Goal: Task Accomplishment & Management: Use online tool/utility

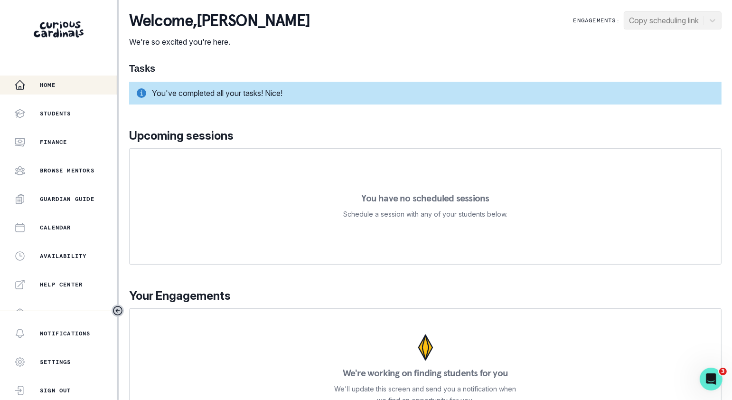
scroll to position [182, 0]
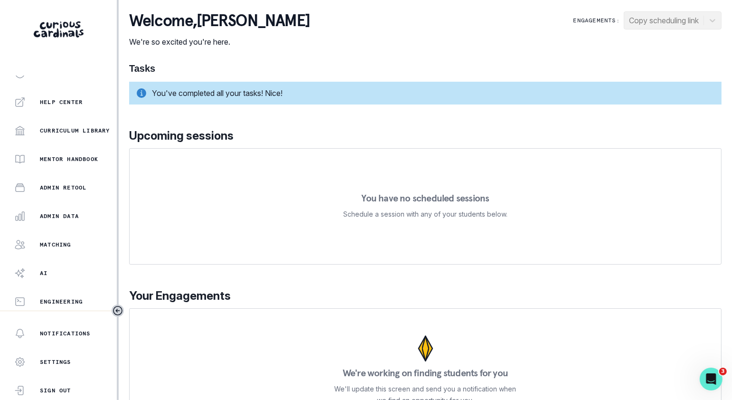
click at [79, 226] on div "Home Students Finance Browse Mentors Guardian Guide Calendar Availability Help …" at bounding box center [58, 193] width 117 height 235
click at [79, 217] on p "Admin Data" at bounding box center [59, 216] width 39 height 8
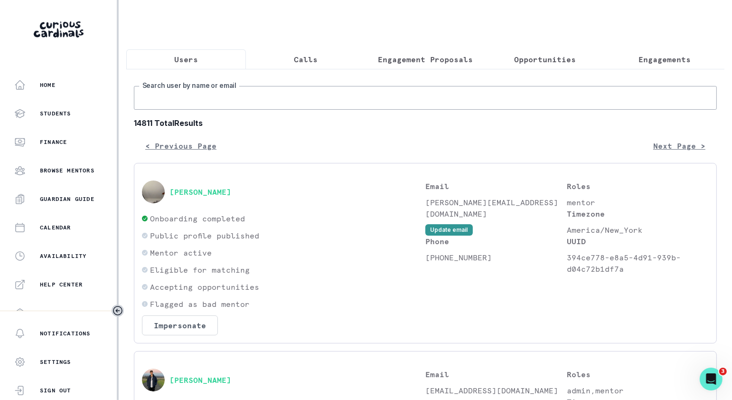
click at [313, 99] on input "Search user by name or email" at bounding box center [425, 98] width 583 height 24
paste input "[PERSON_NAME]"
type input "[PERSON_NAME]"
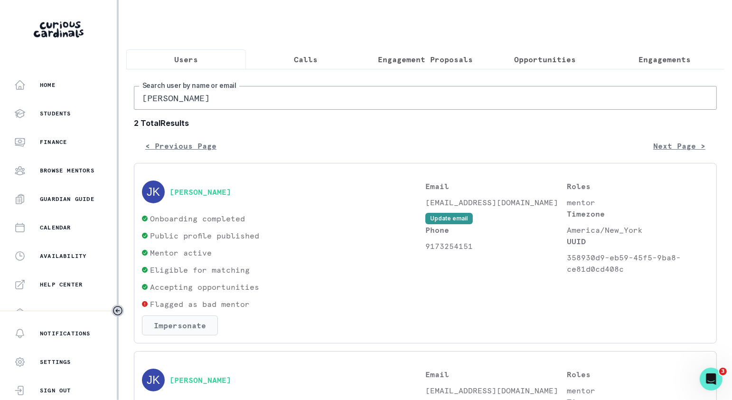
click at [187, 327] on button "Impersonate" at bounding box center [180, 325] width 76 height 20
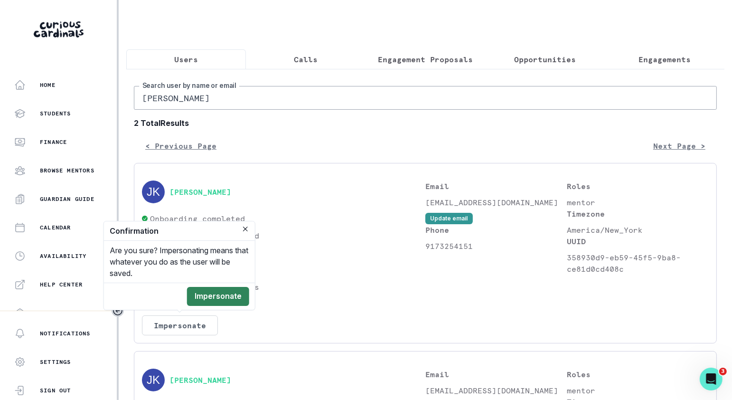
click at [228, 297] on button "Impersonate" at bounding box center [218, 296] width 62 height 19
